Goal: Contribute content

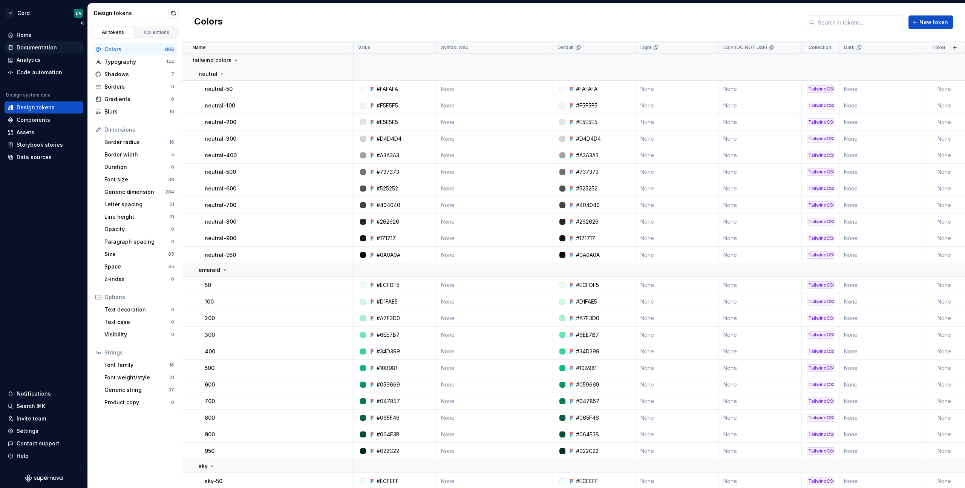
click at [41, 47] on div "Documentation" at bounding box center [37, 48] width 40 height 8
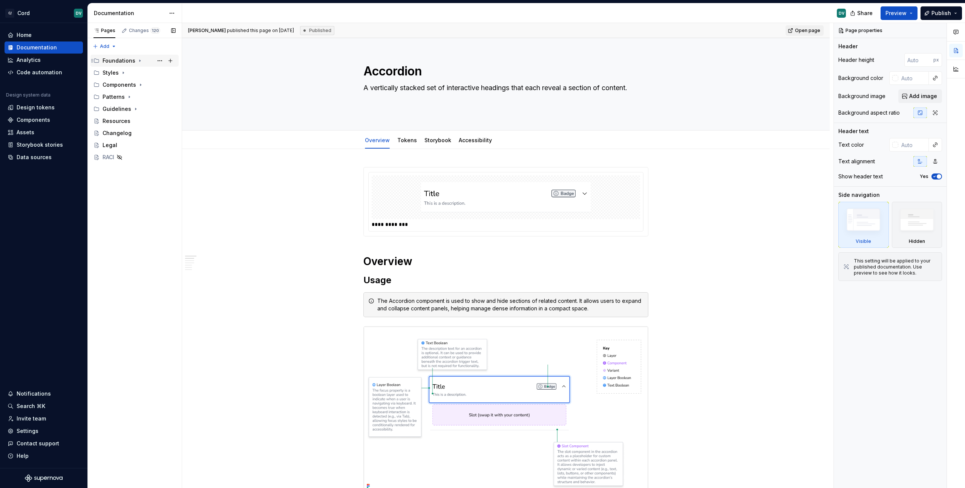
click at [113, 58] on div "Foundations" at bounding box center [118, 61] width 33 height 8
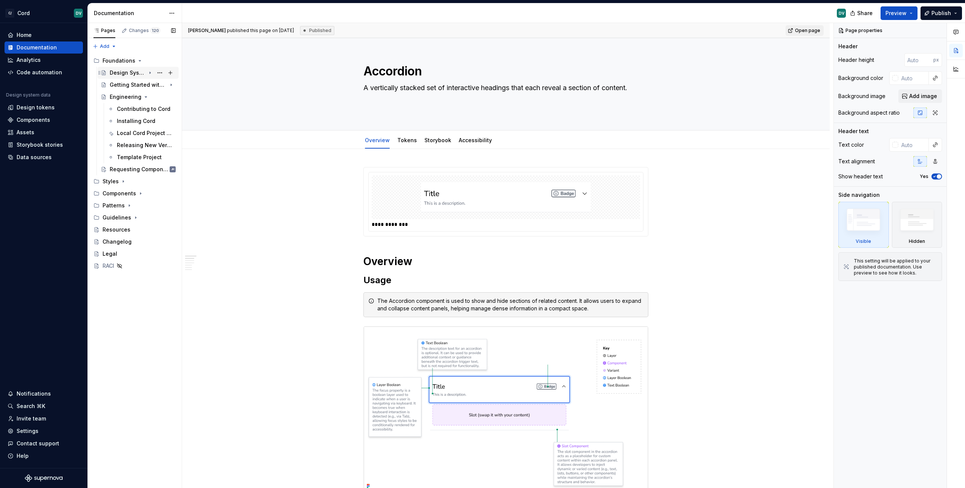
click at [121, 70] on div "Design Systems 101" at bounding box center [128, 73] width 36 height 8
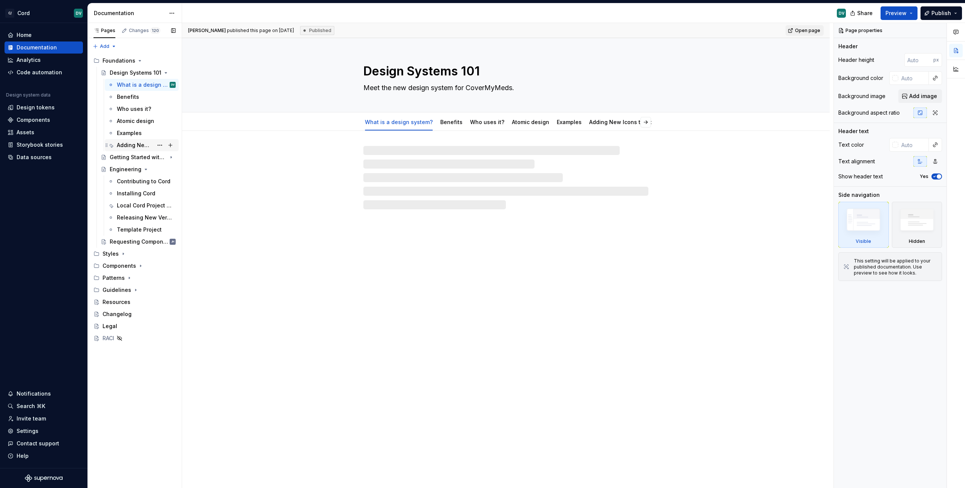
click at [136, 146] on div "Adding New Icons to Cord" at bounding box center [135, 145] width 36 height 8
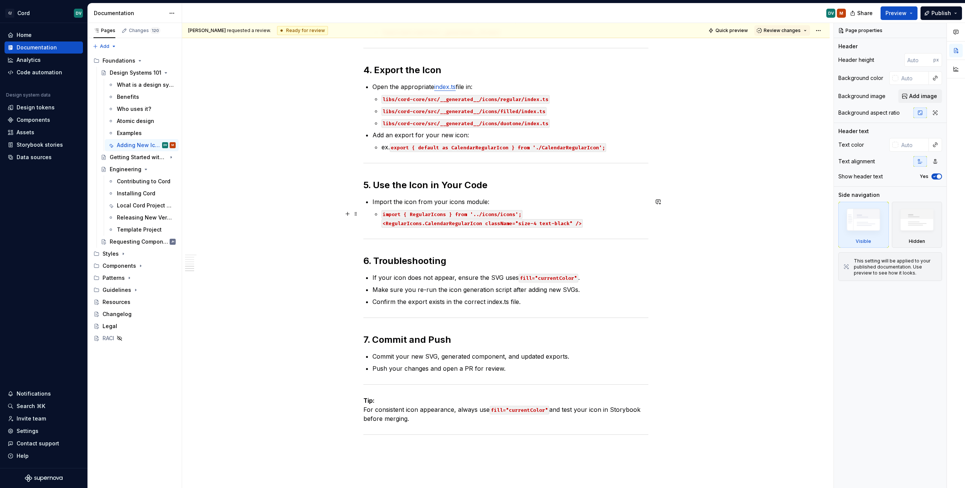
scroll to position [471, 0]
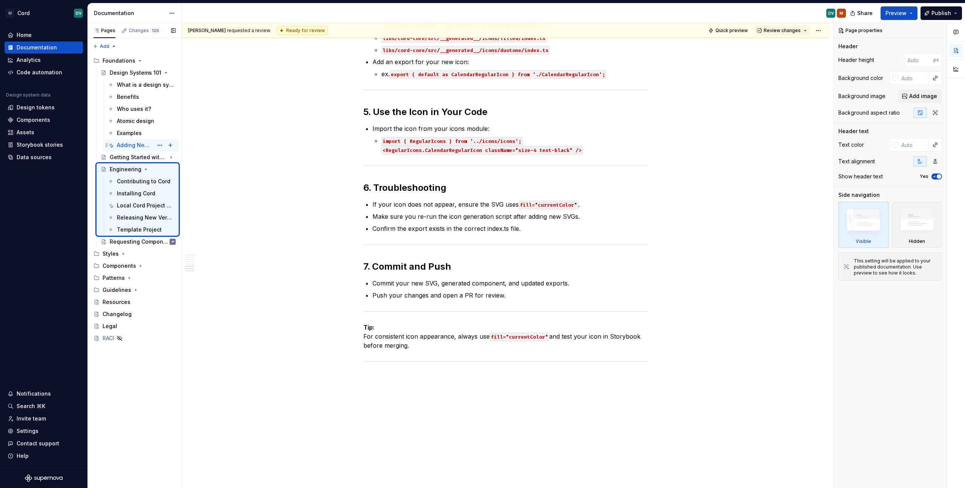
type textarea "*"
type textarea "Engineering"
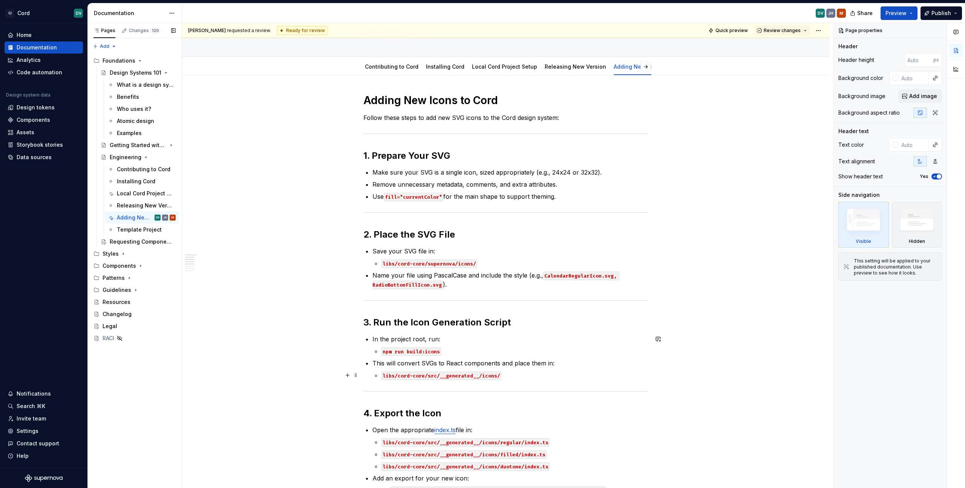
scroll to position [0, 0]
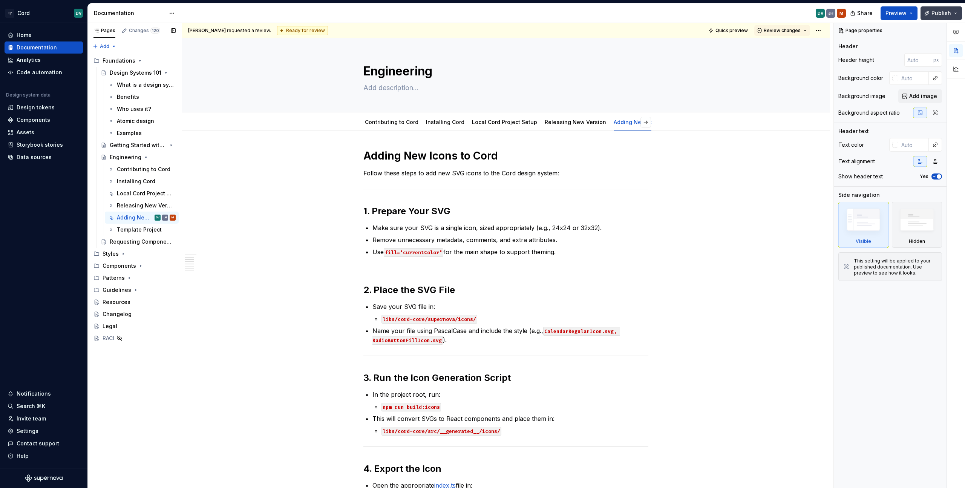
click at [937, 14] on span "Publish" at bounding box center [941, 13] width 20 height 8
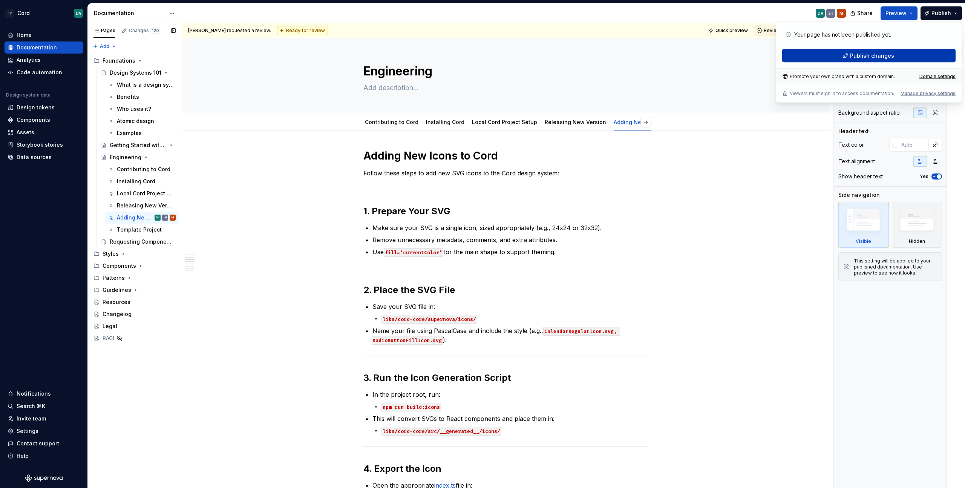
click at [876, 54] on span "Publish changes" at bounding box center [872, 56] width 44 height 8
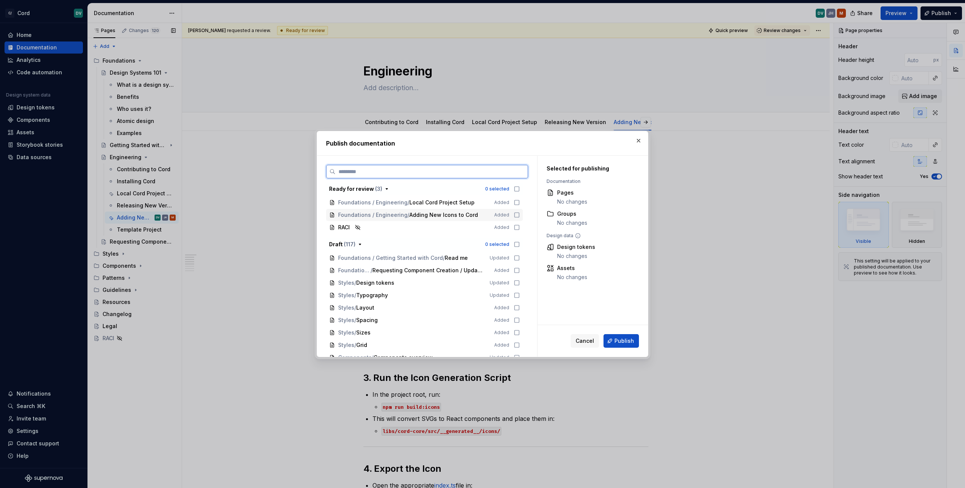
click at [518, 214] on icon at bounding box center [516, 215] width 5 height 5
click at [614, 340] on button "Publish" at bounding box center [620, 341] width 35 height 14
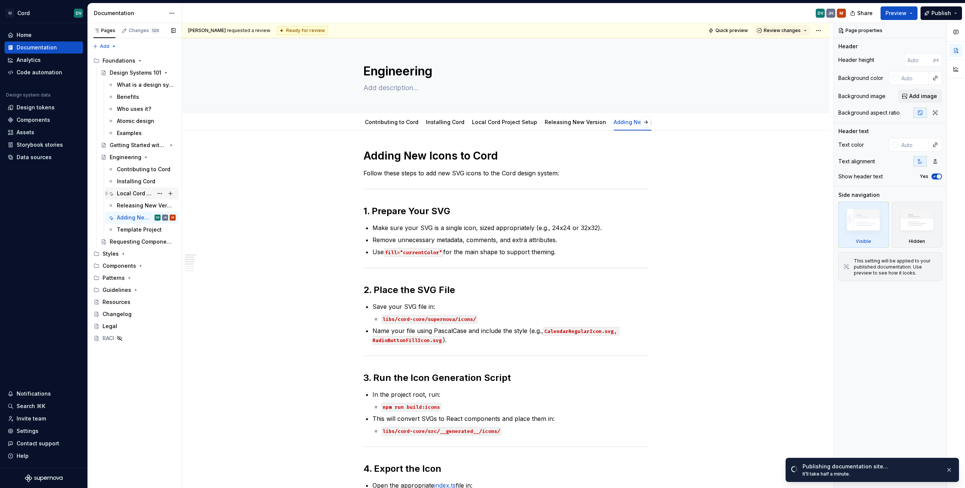
click at [133, 193] on div "Local Cord Project Setup" at bounding box center [135, 194] width 36 height 8
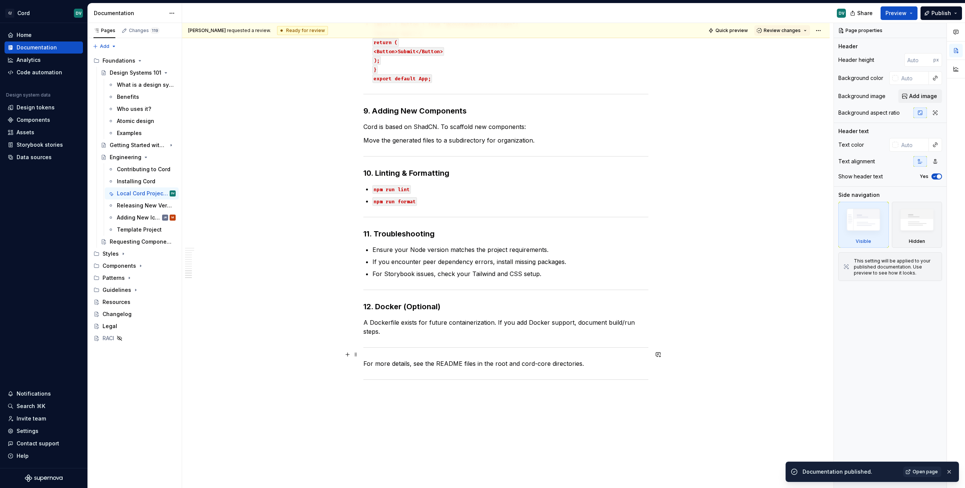
scroll to position [851, 0]
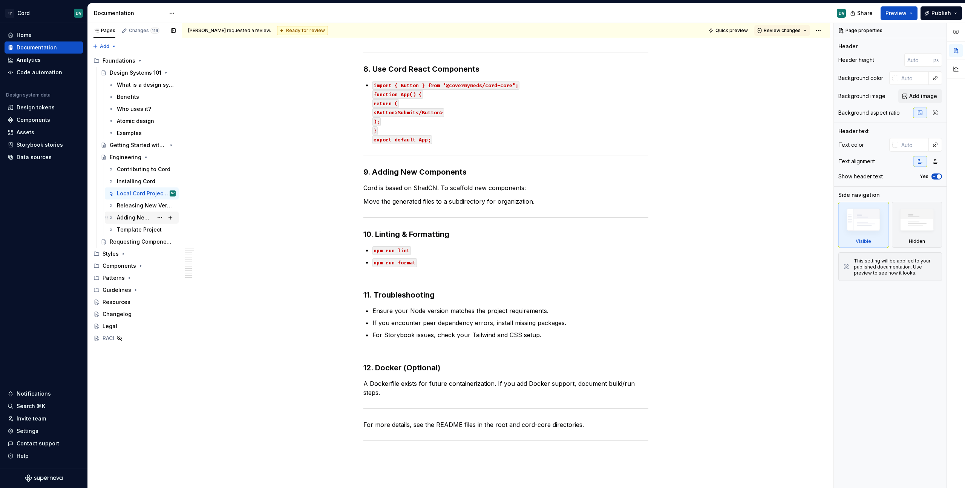
click at [133, 220] on div "Adding New Icons to Cord" at bounding box center [135, 218] width 36 height 8
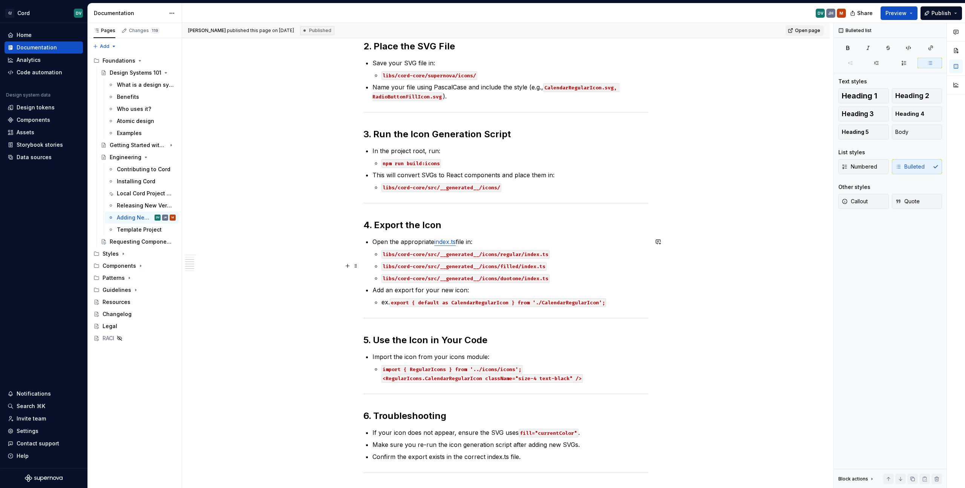
scroll to position [243, 0]
type textarea "*"
type textarea "Engineering"
type textarea "*"
type textarea "Engineering S"
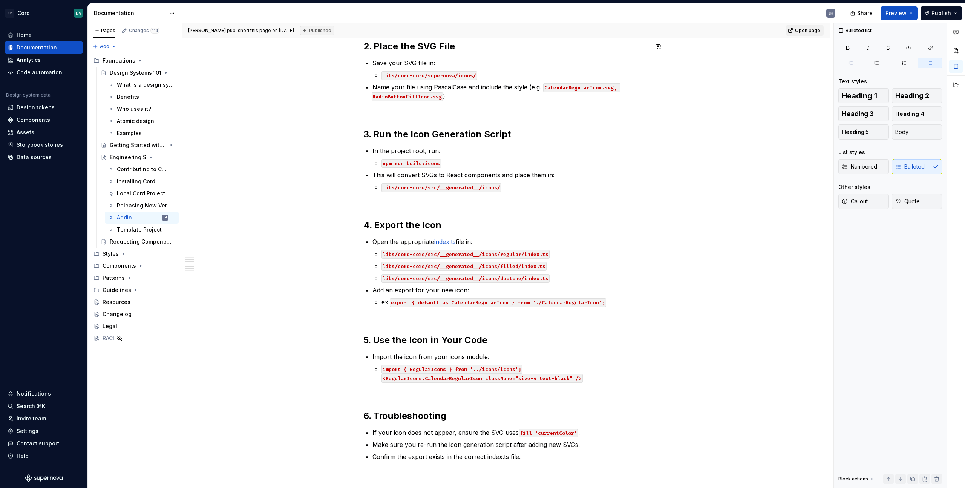
type textarea "*"
type textarea "Engineering Setup"
click at [145, 169] on div "Contributing to Cord" at bounding box center [135, 169] width 36 height 8
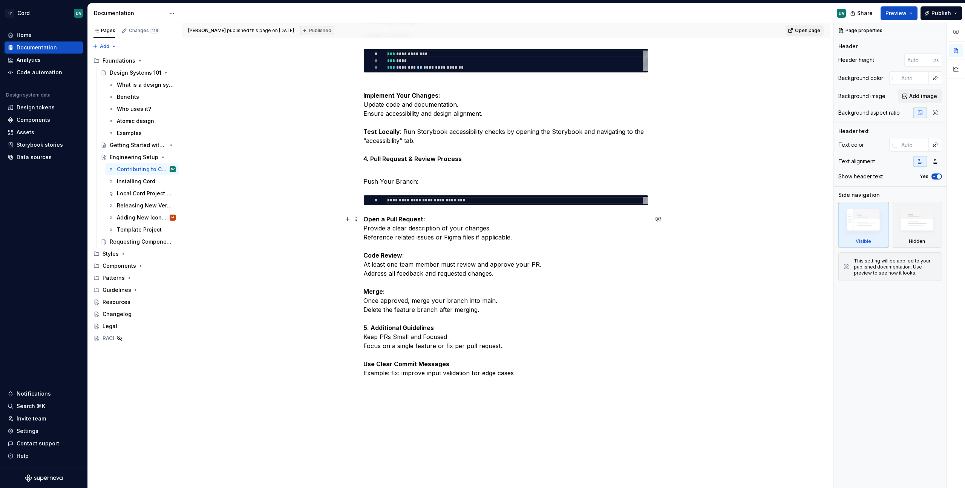
scroll to position [592, 0]
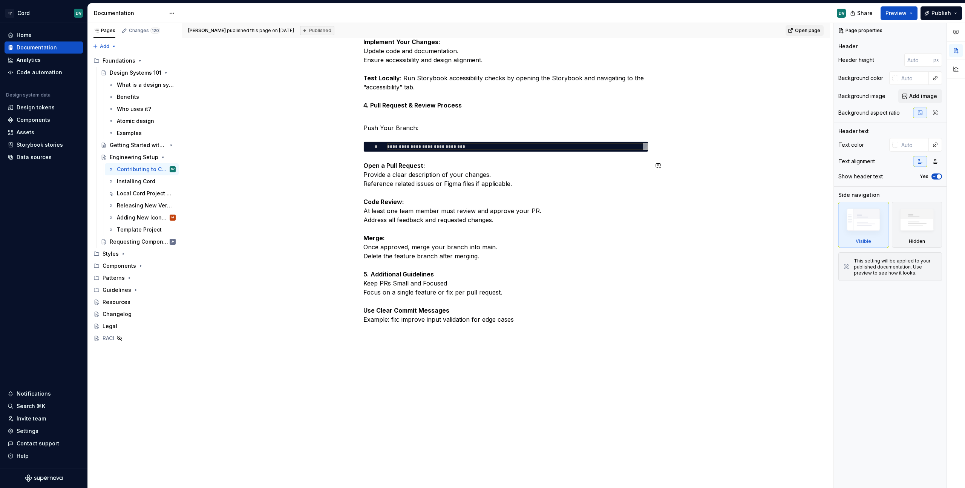
type textarea "*"
